Goal: Book appointment/travel/reservation

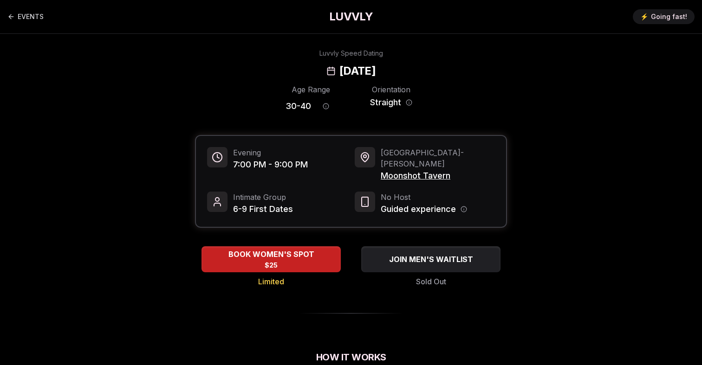
drag, startPoint x: 444, startPoint y: 66, endPoint x: 274, endPoint y: 73, distance: 169.6
click at [274, 73] on div "Luvvly Speed Dating [DATE]" at bounding box center [350, 64] width 635 height 30
copy h2 "[DATE]"
drag, startPoint x: 457, startPoint y: 166, endPoint x: 381, endPoint y: 166, distance: 76.1
click at [381, 166] on div "Portland - [PERSON_NAME] Moonshot Tavern" at bounding box center [425, 164] width 140 height 35
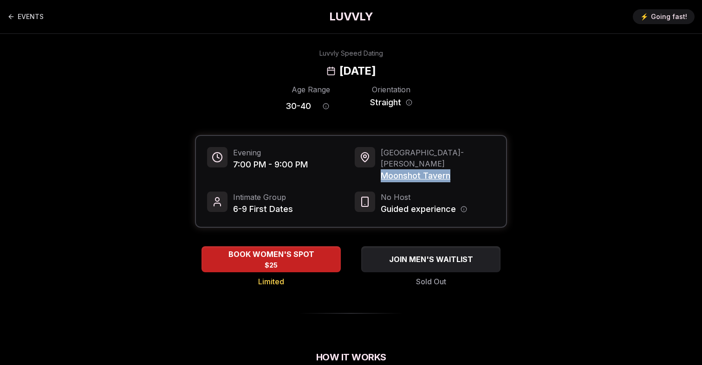
copy span "Moonshot Tavern"
drag, startPoint x: 312, startPoint y: 107, endPoint x: 276, endPoint y: 107, distance: 36.7
click at [276, 107] on div "Age Range 30 - 40 Orientation Straight" at bounding box center [351, 100] width 312 height 32
copy span "30 - 40"
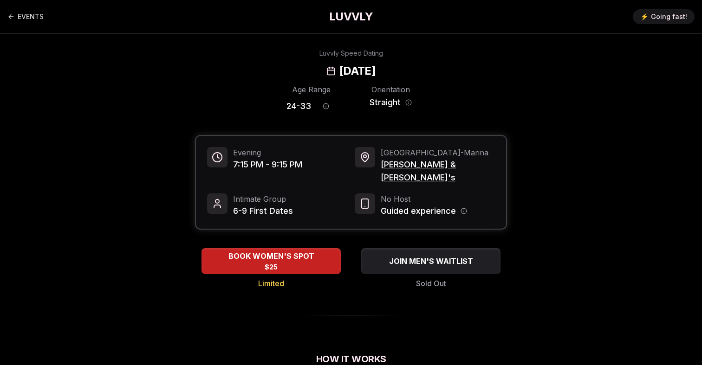
drag, startPoint x: 281, startPoint y: 69, endPoint x: 466, endPoint y: 69, distance: 184.8
click at [466, 69] on div "Luvvly Speed Dating [DATE]" at bounding box center [350, 64] width 635 height 30
copy h2 "[DATE]"
drag, startPoint x: 443, startPoint y: 165, endPoint x: 381, endPoint y: 166, distance: 62.7
click at [381, 166] on span "Rick & Roxy's" at bounding box center [438, 171] width 114 height 26
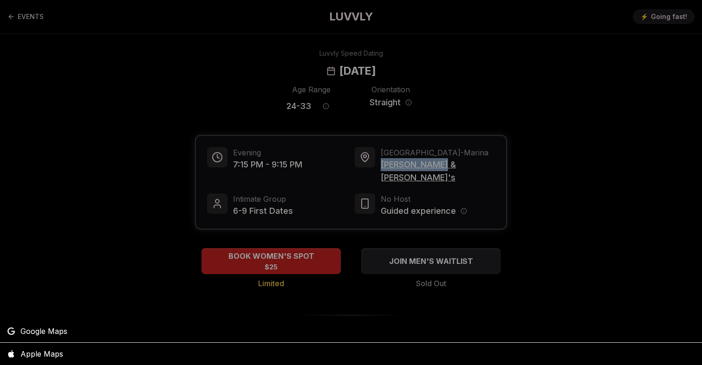
copy span "Rick & Roxy's"
click at [317, 115] on div at bounding box center [351, 182] width 702 height 365
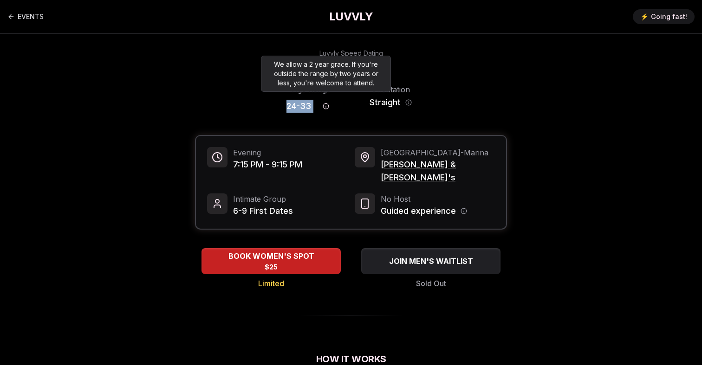
drag, startPoint x: 282, startPoint y: 106, endPoint x: 317, endPoint y: 108, distance: 35.3
click at [317, 108] on div "Age Range 24 - 33 Orientation Straight" at bounding box center [351, 100] width 312 height 32
copy div "24 - 33"
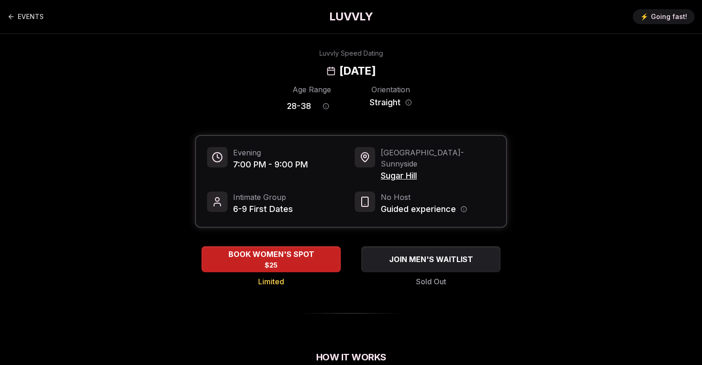
drag, startPoint x: 447, startPoint y: 73, endPoint x: 274, endPoint y: 72, distance: 172.7
click at [274, 72] on div "Luvvly Speed Dating Wednesday, September 10th" at bounding box center [350, 64] width 635 height 30
copy h2 "Wednesday, September 10th"
drag, startPoint x: 428, startPoint y: 165, endPoint x: 380, endPoint y: 165, distance: 47.4
click at [381, 169] on span "Sugar Hill" at bounding box center [438, 175] width 114 height 13
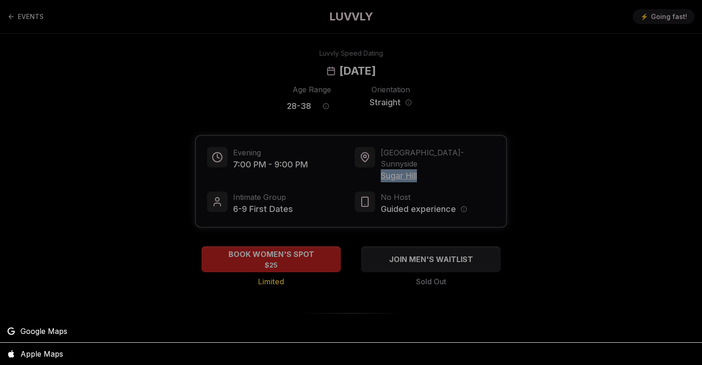
copy span "Sugar Hill"
click at [320, 84] on div at bounding box center [351, 182] width 702 height 365
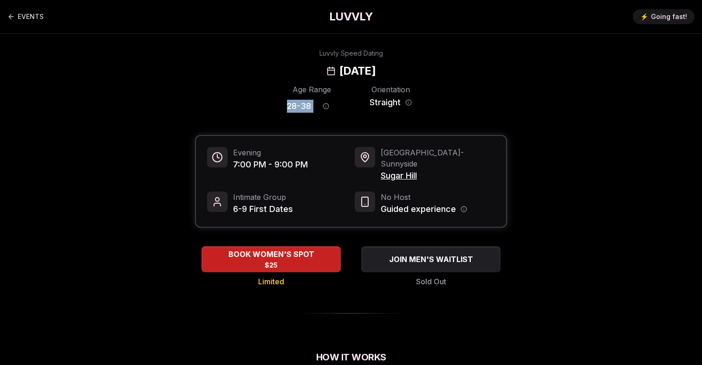
drag, startPoint x: 314, startPoint y: 109, endPoint x: 272, endPoint y: 108, distance: 41.8
click at [272, 108] on div "Age Range 28 - 38 Orientation Straight" at bounding box center [351, 100] width 312 height 32
copy div "28 - 38"
drag, startPoint x: 441, startPoint y: 71, endPoint x: 272, endPoint y: 73, distance: 169.5
click at [272, 73] on div "Luvvly Speed Dating Wednesday, September 10th" at bounding box center [350, 64] width 635 height 30
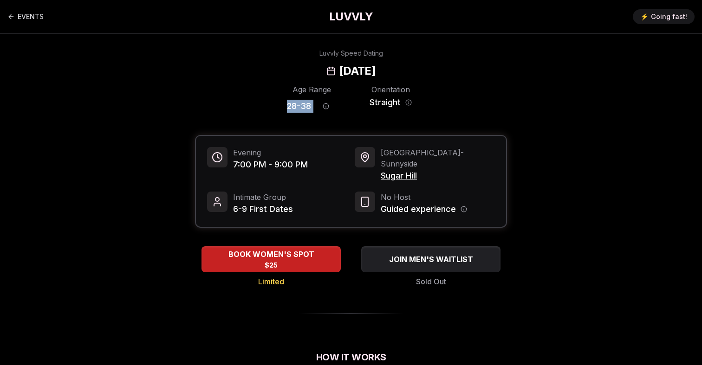
copy h2 "Wednesday, September 10th"
drag, startPoint x: 425, startPoint y: 166, endPoint x: 382, endPoint y: 165, distance: 42.7
click at [382, 169] on span "Sugar Hill" at bounding box center [438, 175] width 114 height 13
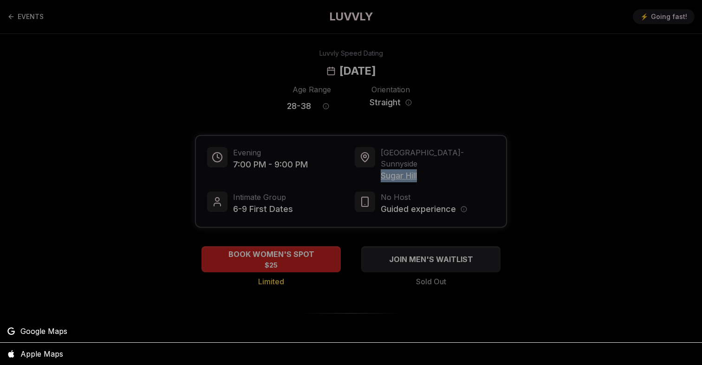
copy span "Sugar Hill"
click at [264, 90] on div at bounding box center [351, 182] width 702 height 365
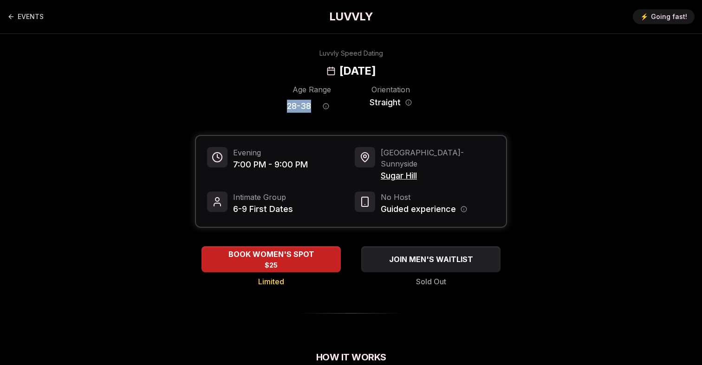
drag, startPoint x: 278, startPoint y: 105, endPoint x: 310, endPoint y: 108, distance: 31.7
click at [310, 108] on div "Age Range 28 - 38 Orientation Straight" at bounding box center [351, 100] width 312 height 32
copy span "28 - 38"
drag, startPoint x: 448, startPoint y: 71, endPoint x: 276, endPoint y: 71, distance: 172.7
click at [276, 71] on div "Luvvly Speed Dating [DATE]" at bounding box center [350, 64] width 635 height 30
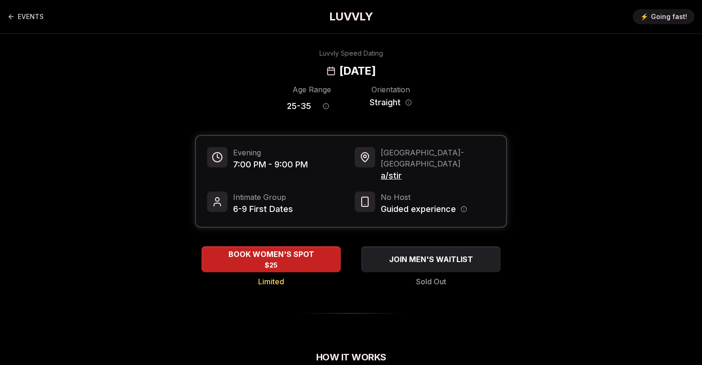
copy h2 "[DATE]"
drag, startPoint x: 406, startPoint y: 164, endPoint x: 380, endPoint y: 166, distance: 26.1
click at [380, 166] on div "Seattle - [GEOGRAPHIC_DATA] a/stir" at bounding box center [425, 164] width 140 height 35
copy span "a/stir"
